Goal: Navigation & Orientation: Find specific page/section

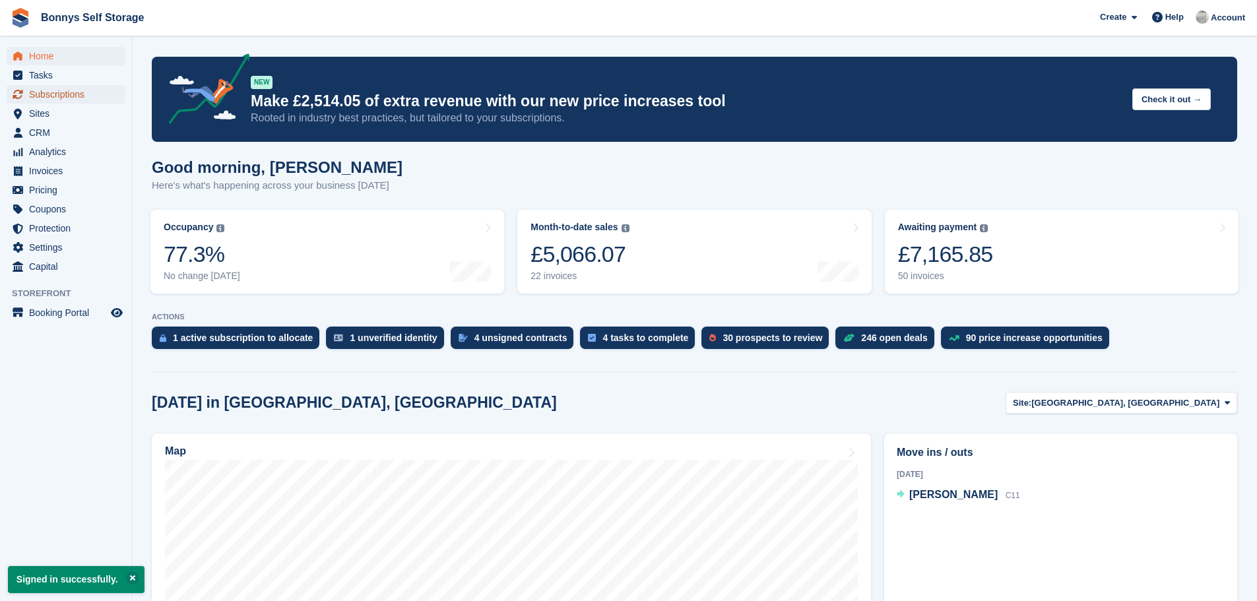
click at [61, 95] on span "Subscriptions" at bounding box center [68, 94] width 79 height 18
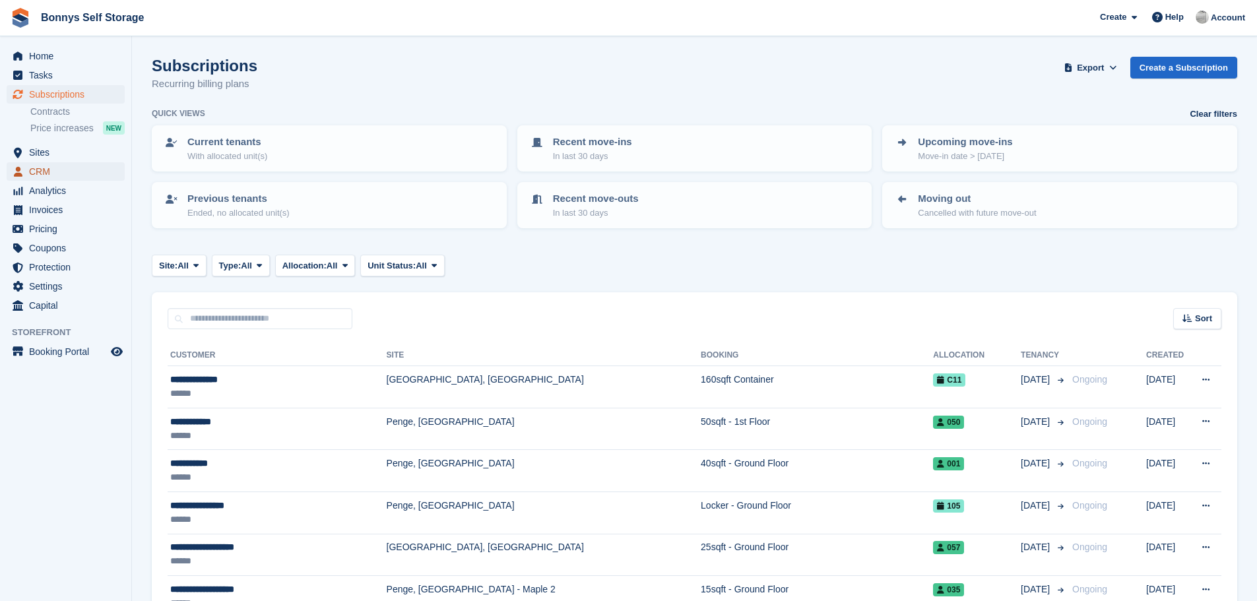
click at [38, 172] on span "CRM" at bounding box center [68, 171] width 79 height 18
